Goal: Task Accomplishment & Management: Use online tool/utility

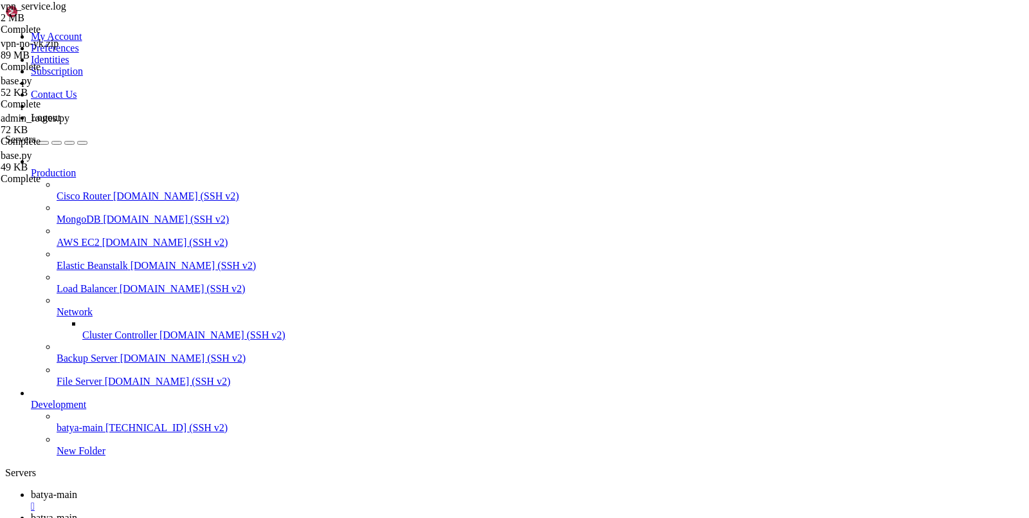
click at [77, 489] on span "batya-main" at bounding box center [54, 494] width 46 height 11
click at [77, 512] on span "batya-main" at bounding box center [54, 517] width 46 height 11
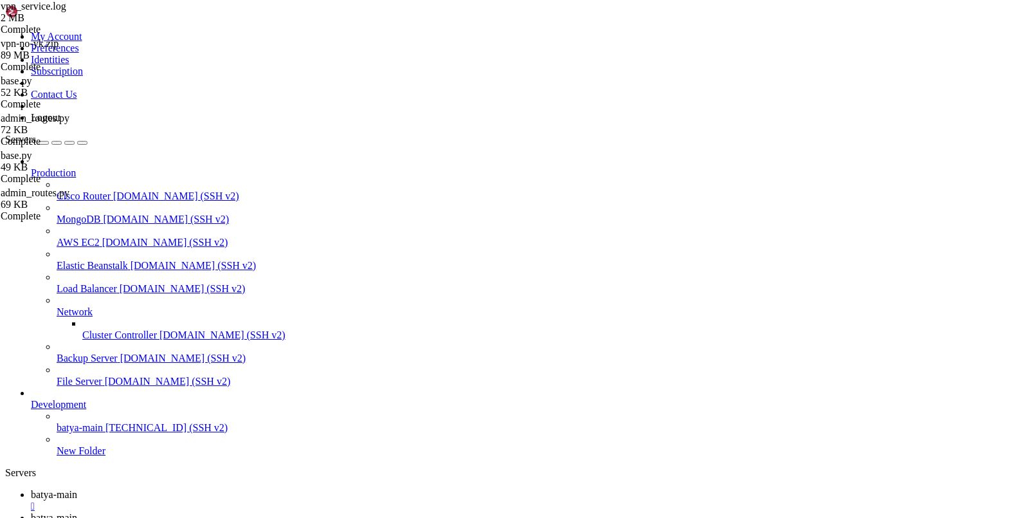
type input "/var/service"
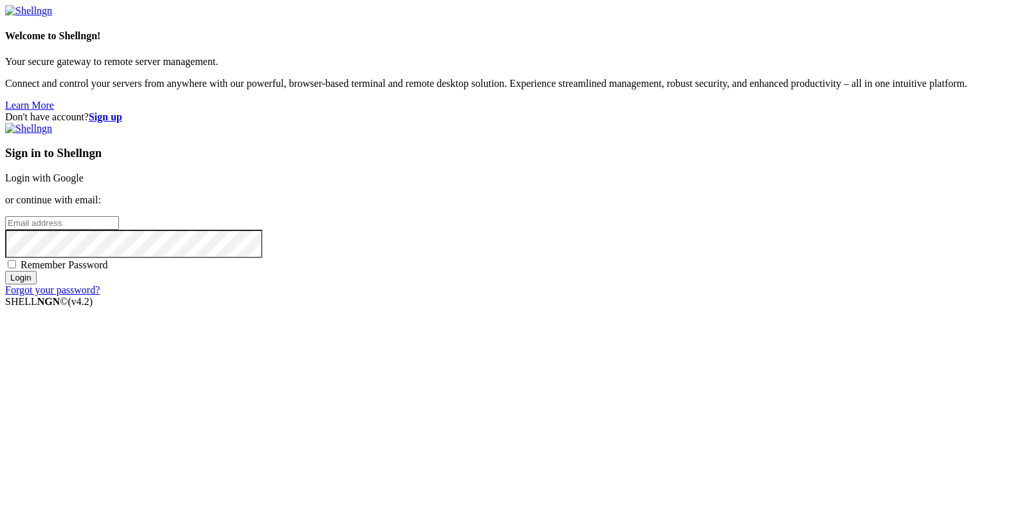
click at [84, 183] on link "Login with Google" at bounding box center [44, 177] width 78 height 11
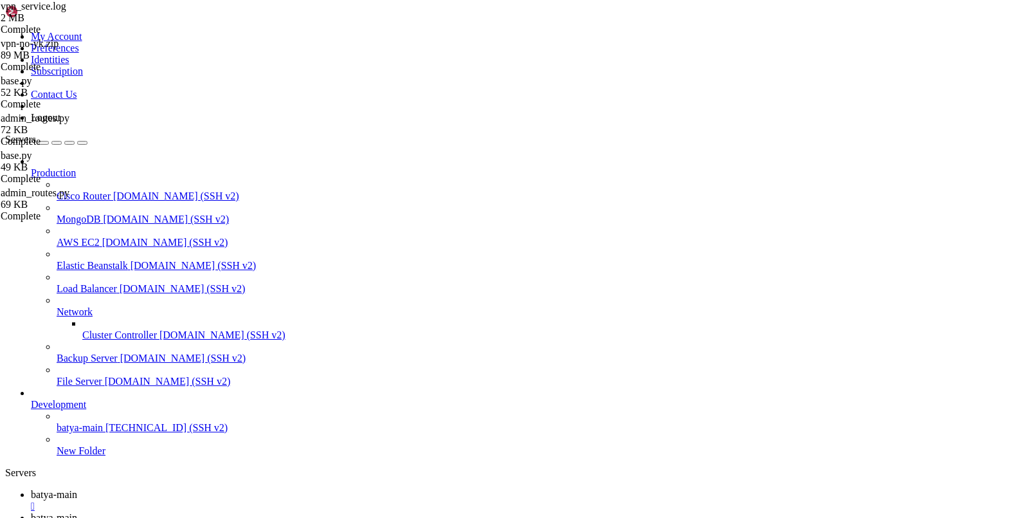
scroll to position [431472, 0]
click at [77, 512] on span "batya-main" at bounding box center [54, 517] width 46 height 11
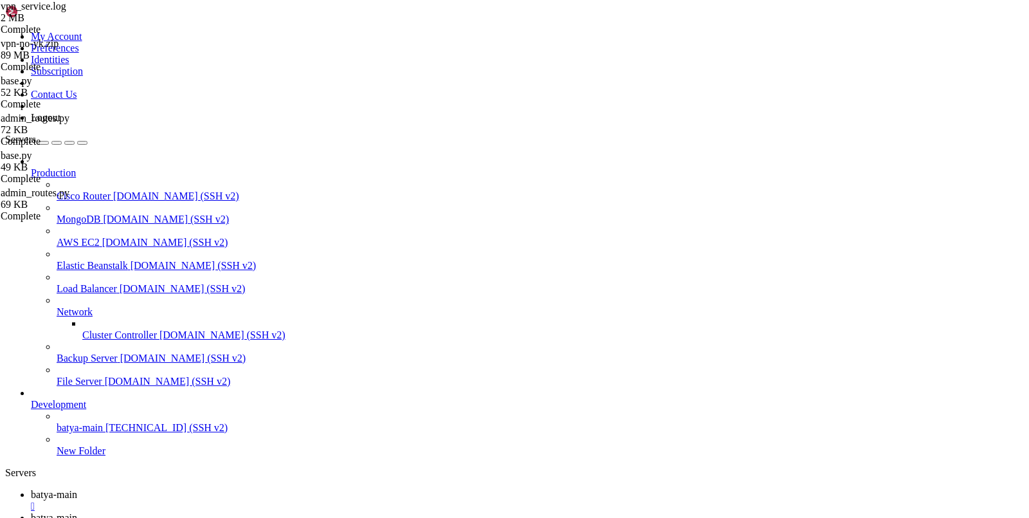
type input "/var/service/batya_vpn_bot2"
